Goal: Information Seeking & Learning: Learn about a topic

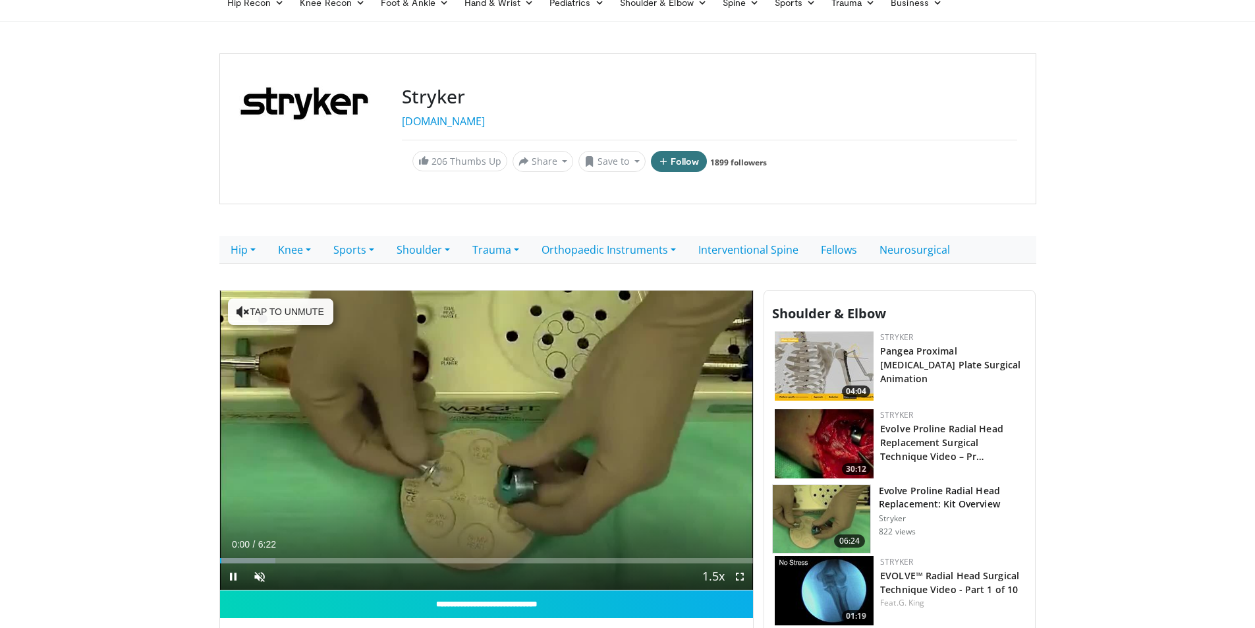
scroll to position [198, 0]
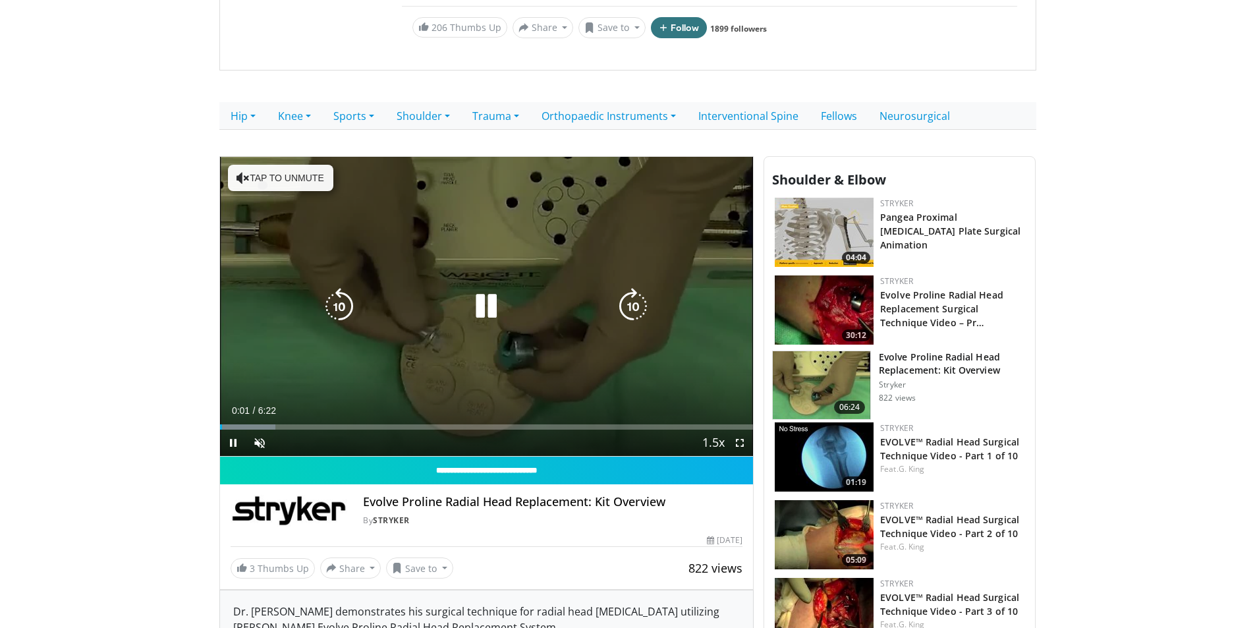
click at [425, 283] on div "10 seconds Tap to unmute" at bounding box center [487, 307] width 534 height 300
click at [291, 174] on button "Tap to unmute" at bounding box center [280, 178] width 105 height 26
click at [494, 307] on icon "Video Player" at bounding box center [486, 306] width 37 height 37
click at [740, 439] on span "Video Player" at bounding box center [740, 443] width 26 height 26
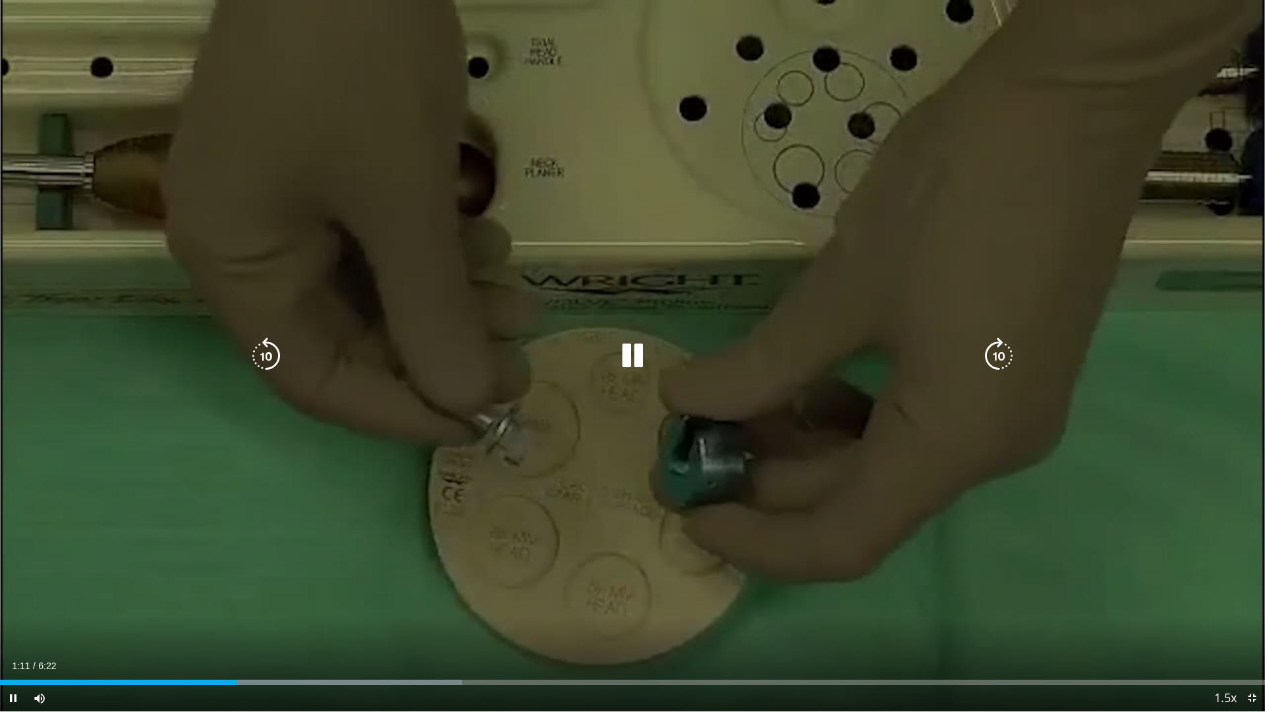
click at [286, 362] on div "Video Player" at bounding box center [632, 356] width 759 height 26
click at [268, 360] on icon "Video Player" at bounding box center [266, 355] width 37 height 37
click at [630, 364] on icon "Video Player" at bounding box center [632, 355] width 37 height 37
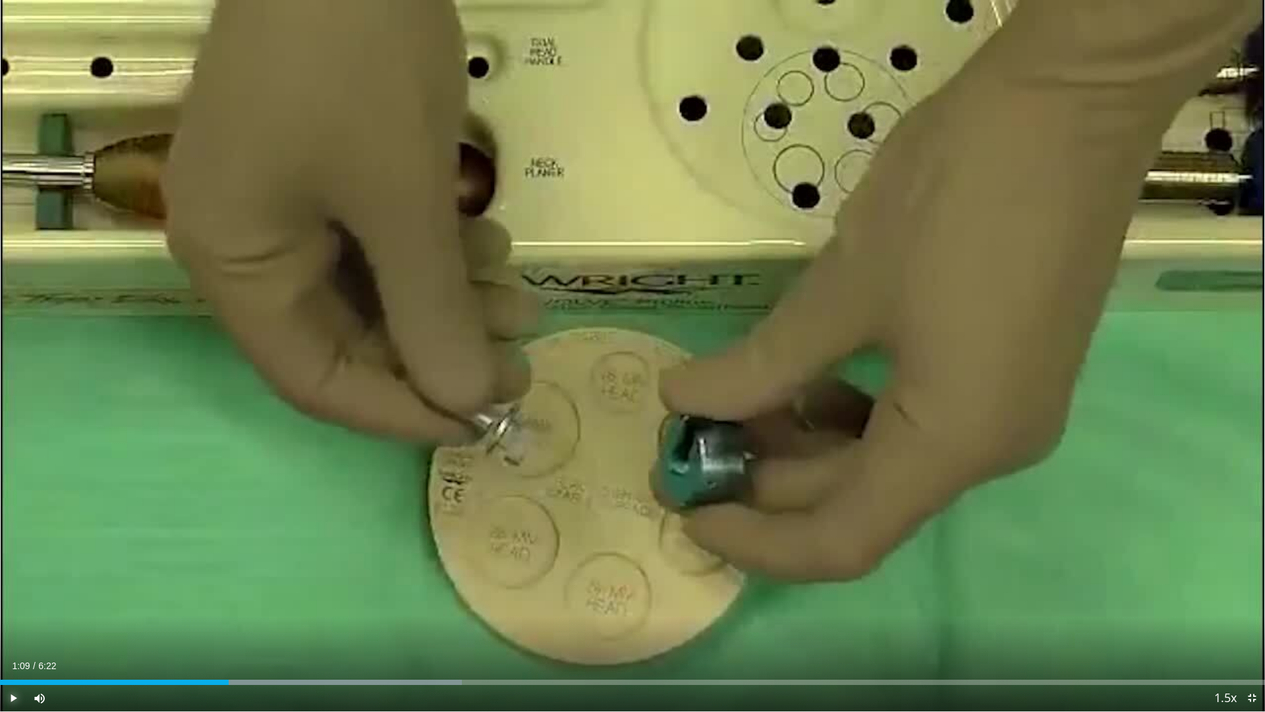
click at [13, 627] on span "Video Player" at bounding box center [13, 698] width 26 height 26
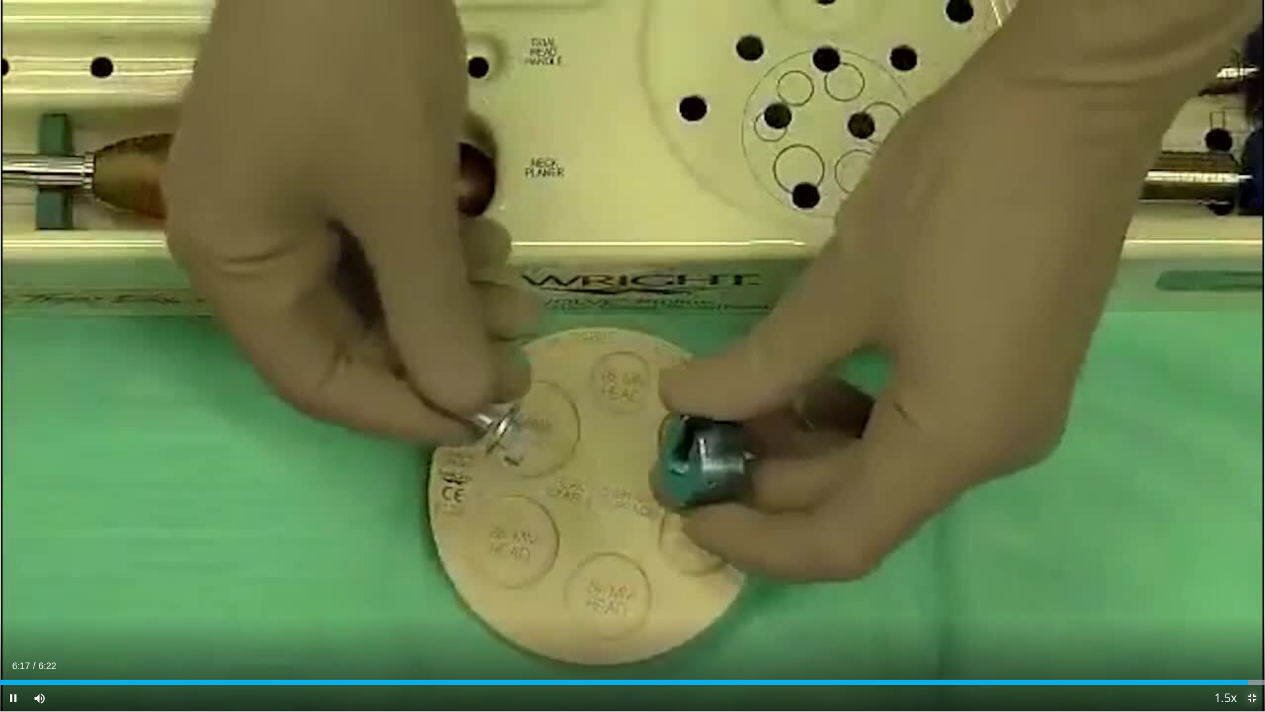
click at [1251, 627] on span "Video Player" at bounding box center [1252, 698] width 26 height 26
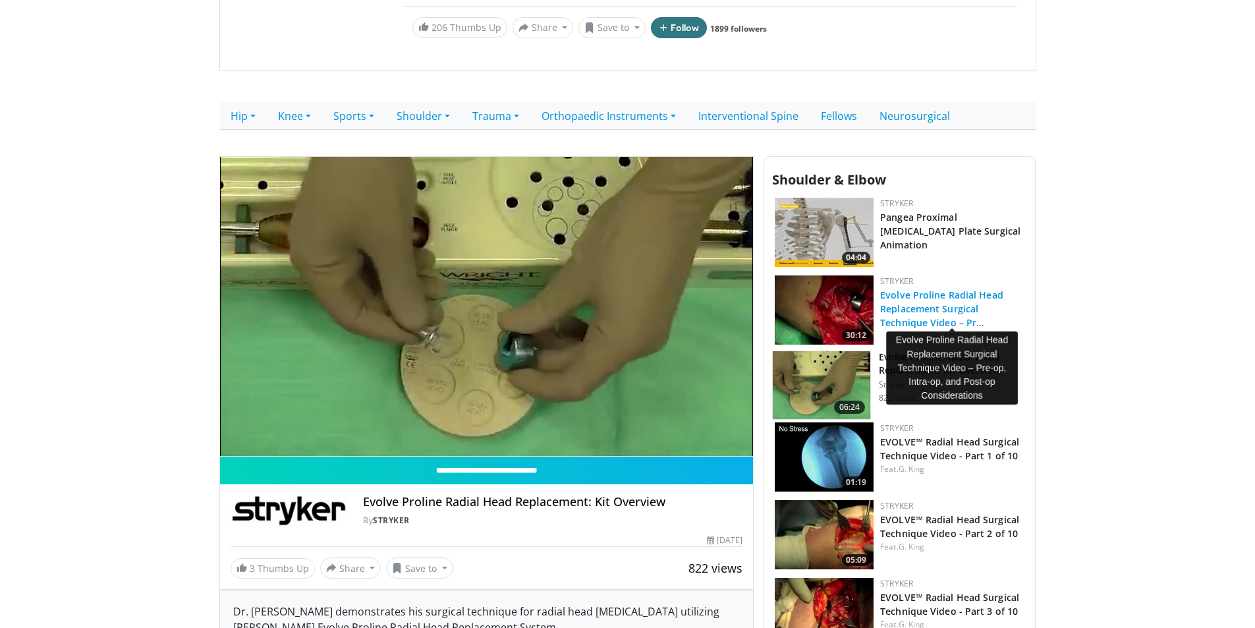
click at [951, 308] on link "Evolve Proline Radial Head Replacement Surgical Technique Video – Pr…" at bounding box center [941, 309] width 123 height 40
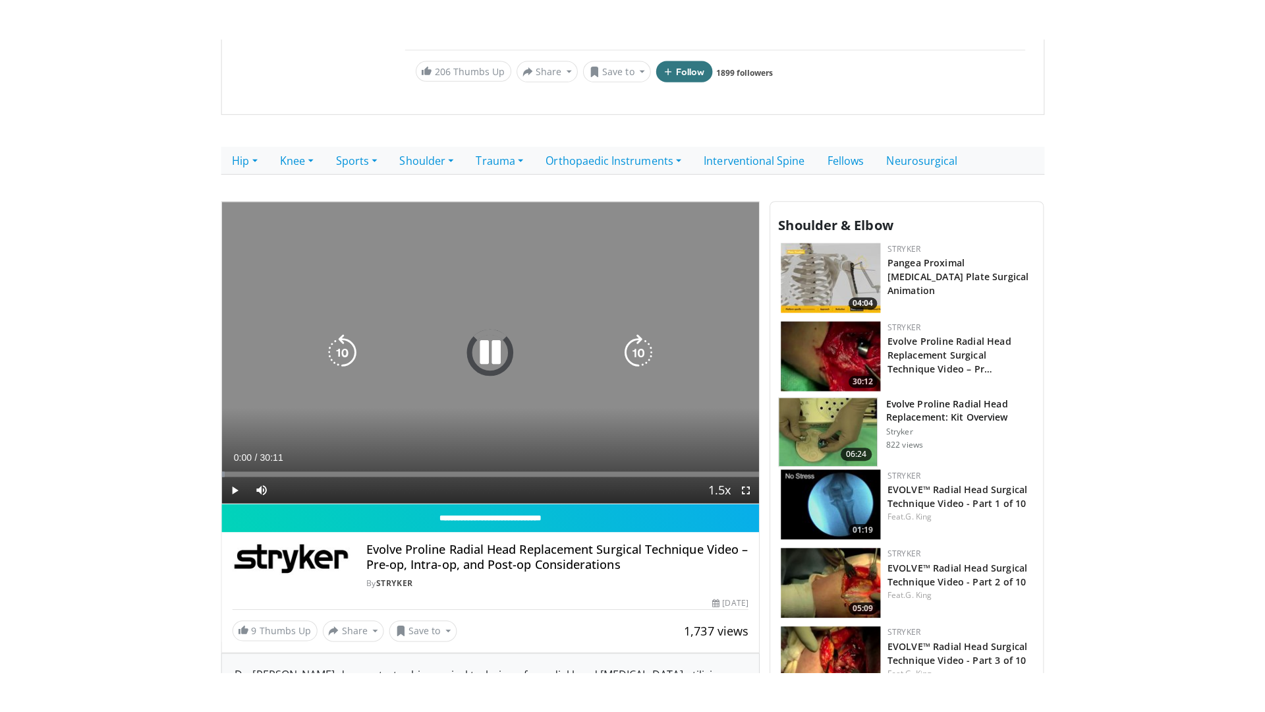
scroll to position [264, 0]
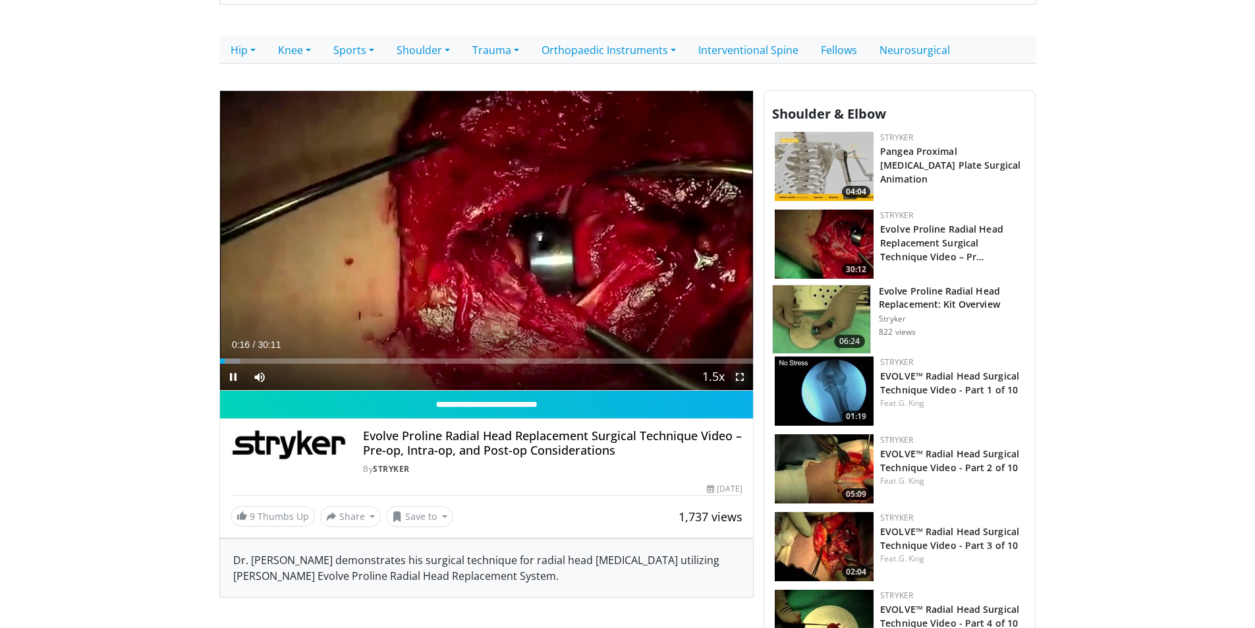
click at [738, 374] on span "Video Player" at bounding box center [740, 377] width 26 height 26
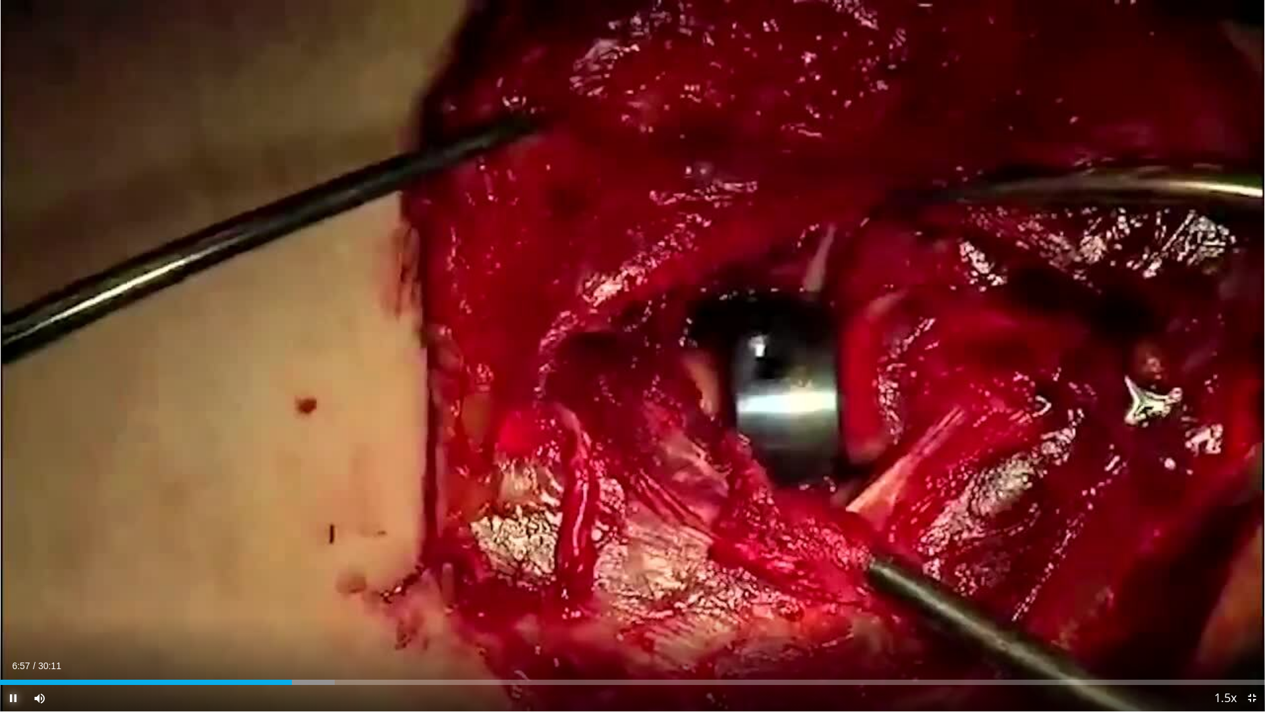
click at [22, 627] on span "Video Player" at bounding box center [13, 698] width 26 height 26
click at [1251, 627] on span "Video Player" at bounding box center [1252, 698] width 26 height 26
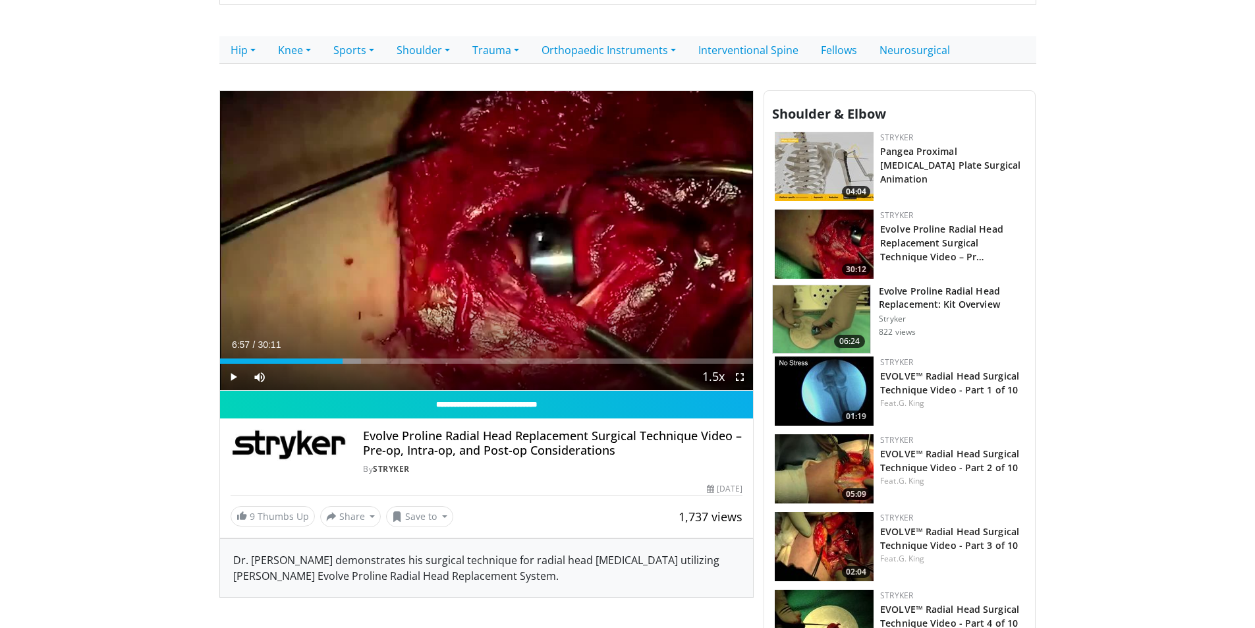
click at [228, 376] on span "Video Player" at bounding box center [233, 377] width 26 height 26
click at [744, 379] on span "Video Player" at bounding box center [740, 377] width 26 height 26
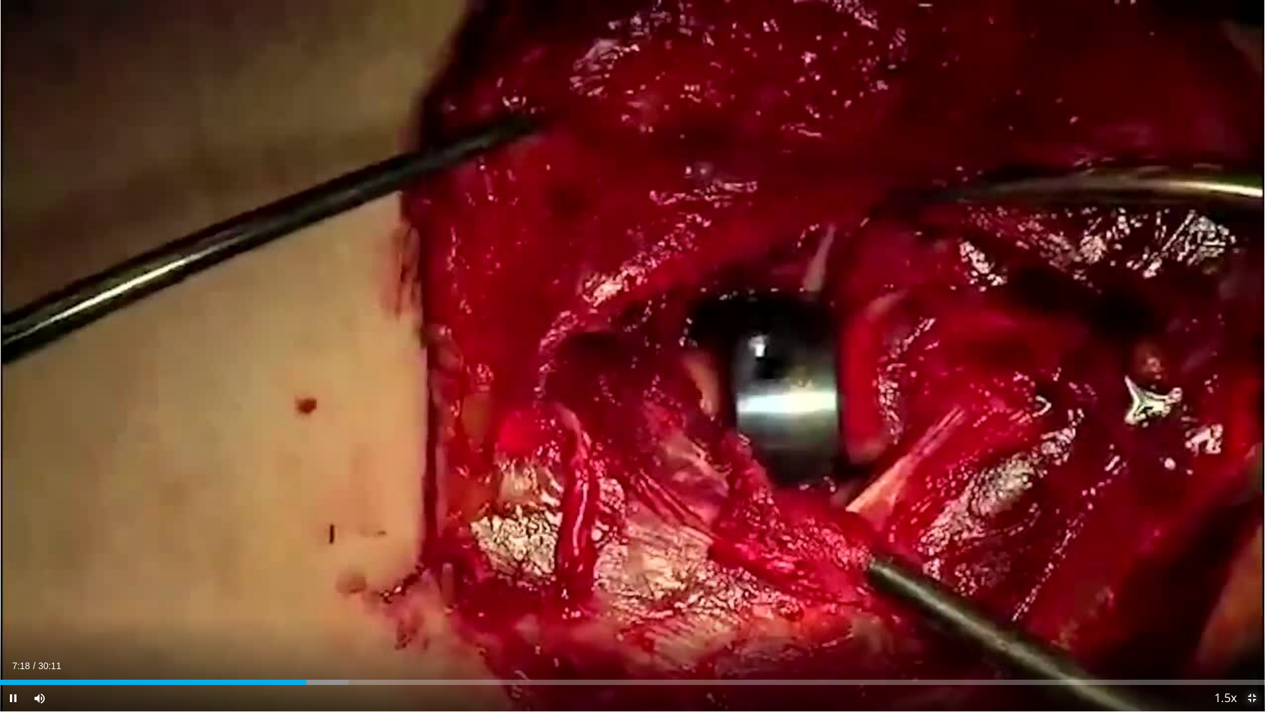
click at [1252, 627] on span "Video Player" at bounding box center [1252, 698] width 26 height 26
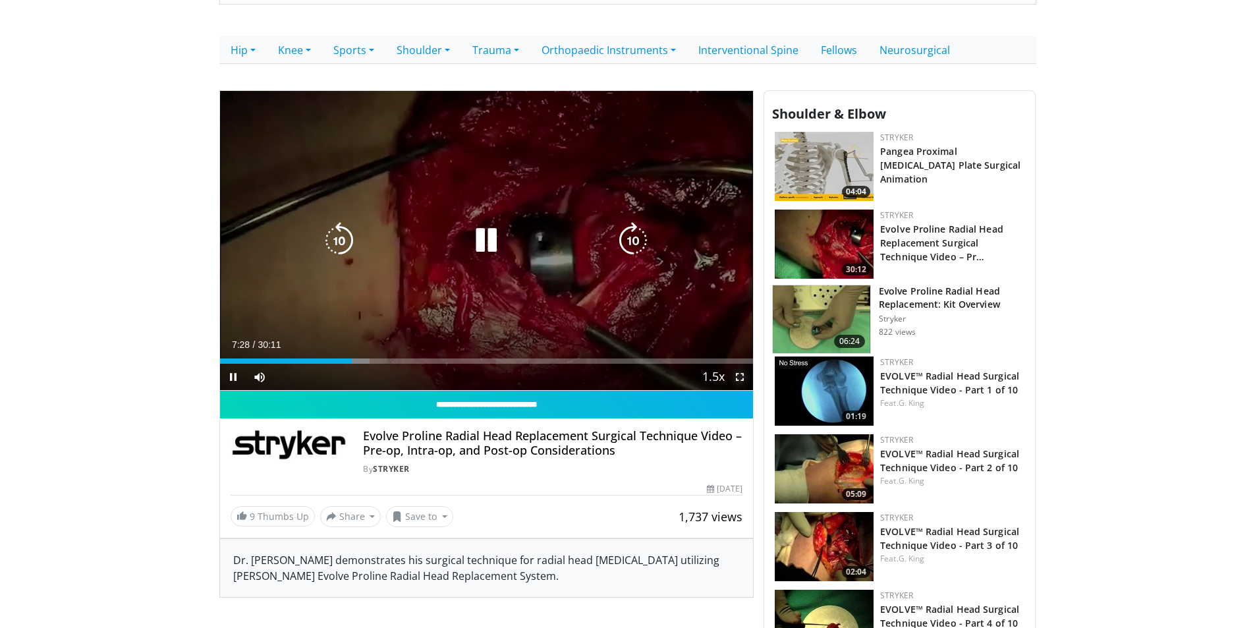
drag, startPoint x: 745, startPoint y: 378, endPoint x: 745, endPoint y: 435, distance: 57.3
click at [745, 378] on span "Video Player" at bounding box center [740, 377] width 26 height 26
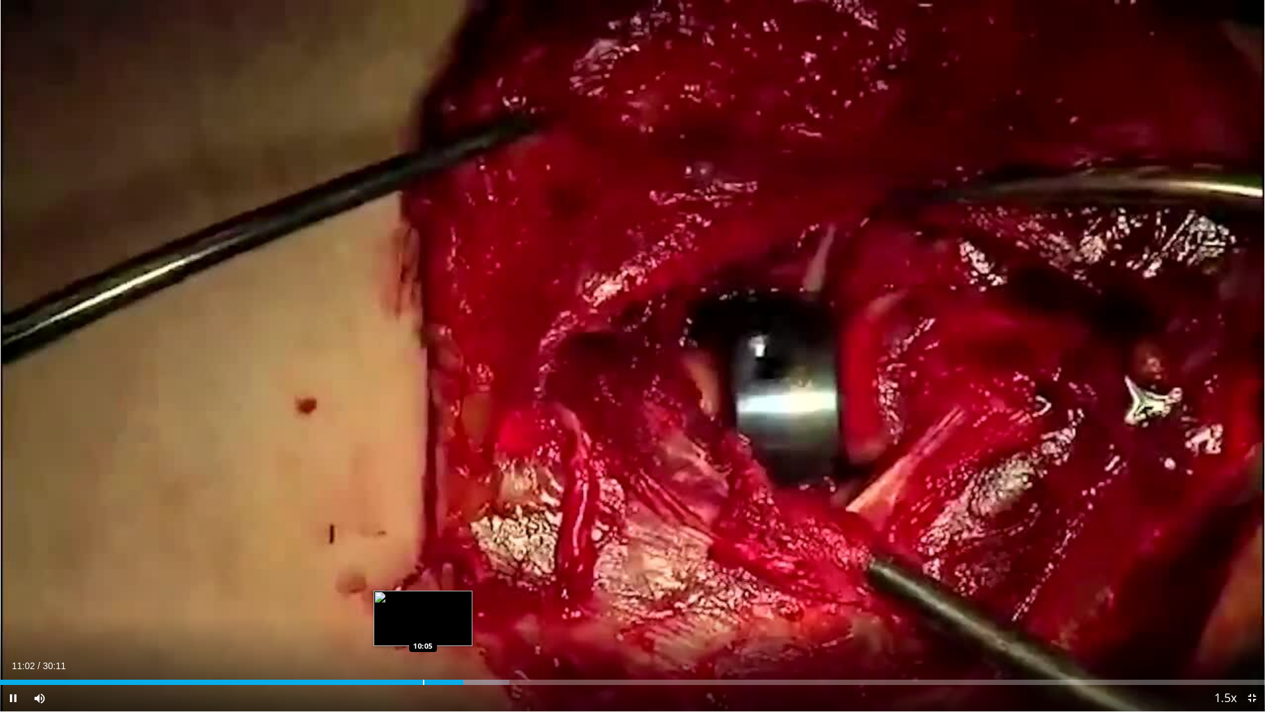
click at [422, 627] on div "Loaded : 40.24% 11:02 10:05" at bounding box center [632, 681] width 1265 height 5
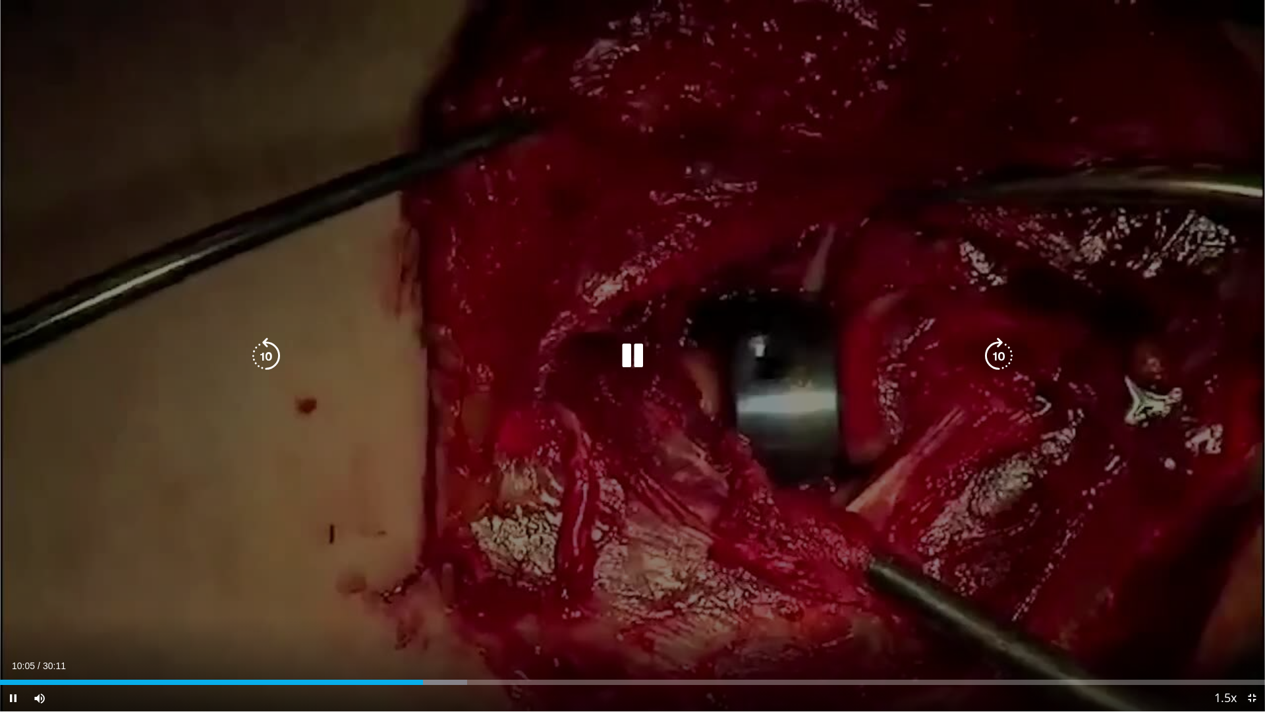
click at [380, 627] on div "Loaded : 36.93% 10:05 09:06" at bounding box center [632, 678] width 1265 height 13
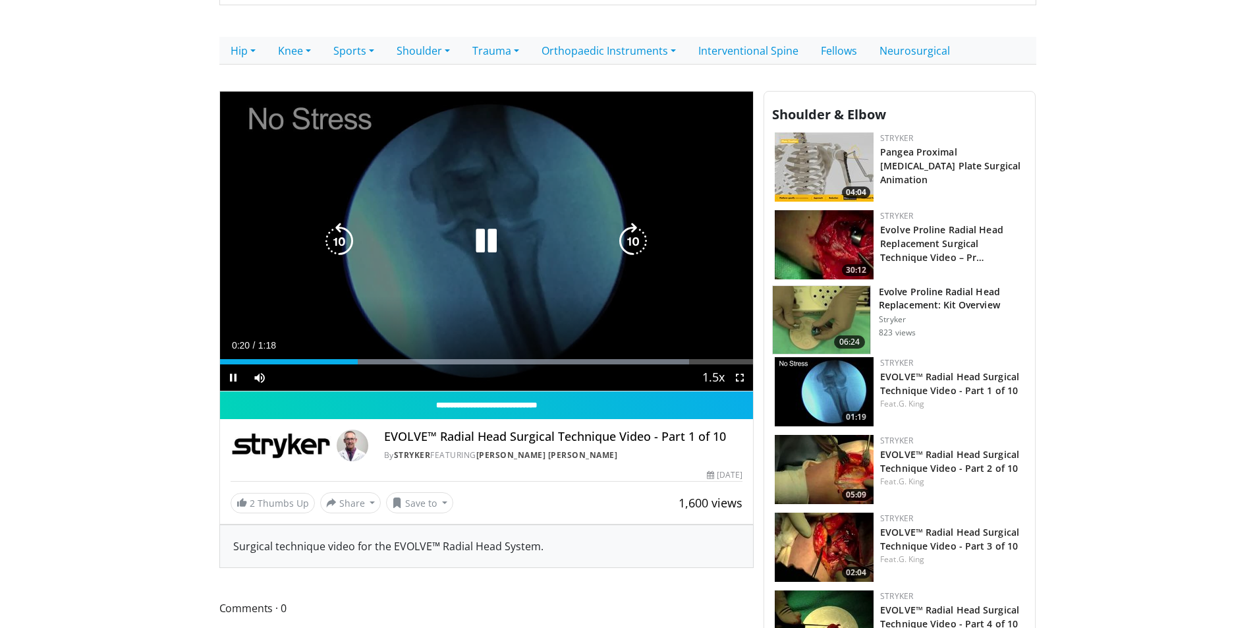
scroll to position [264, 0]
